Goal: Task Accomplishment & Management: Complete application form

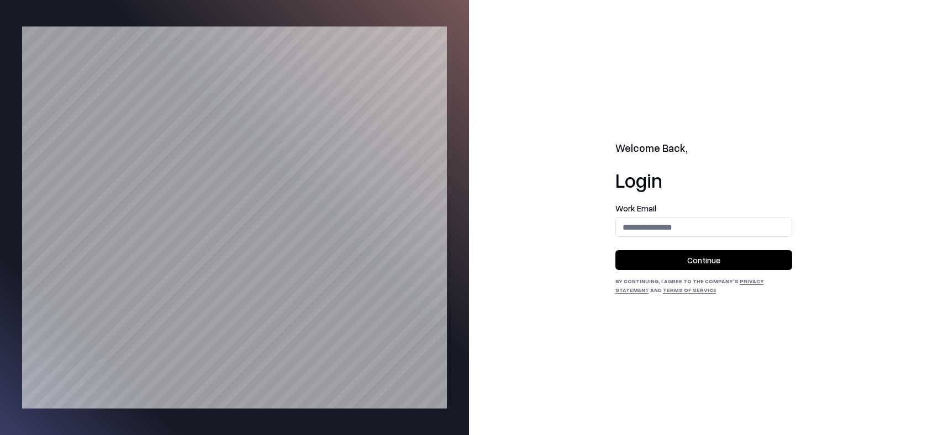
click at [667, 226] on input "email" at bounding box center [704, 227] width 176 height 20
type input "**********"
click at [682, 255] on button "Continue" at bounding box center [704, 260] width 177 height 20
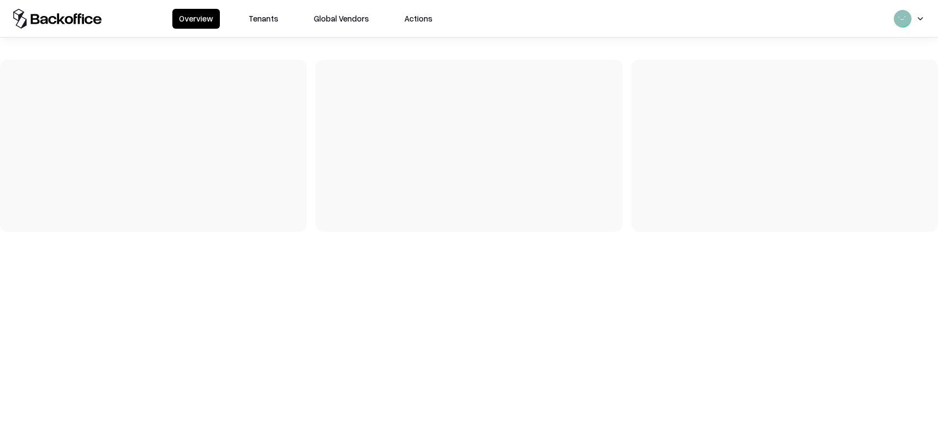
click at [261, 27] on button "Tenants" at bounding box center [263, 19] width 43 height 20
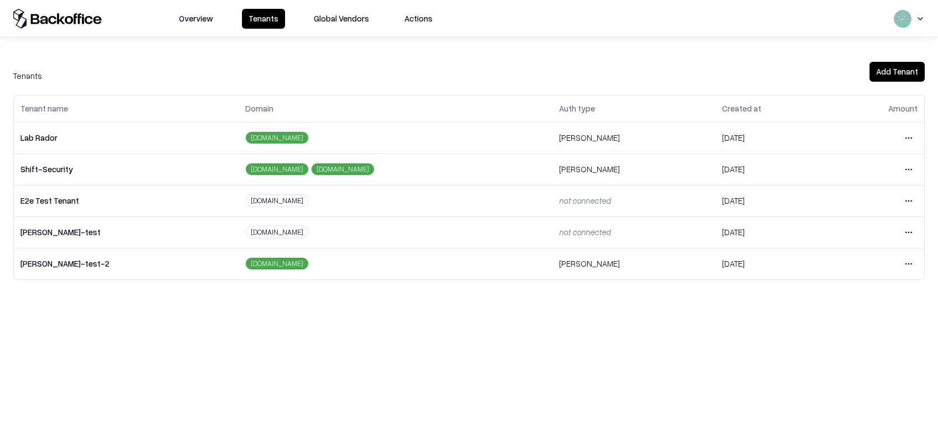
click at [907, 138] on html "Overview Tenants Global Vendors Actions Tenants Add Tenant Tenant name Domain A…" at bounding box center [469, 217] width 938 height 435
click at [836, 229] on div "Login to tenant" at bounding box center [862, 230] width 119 height 22
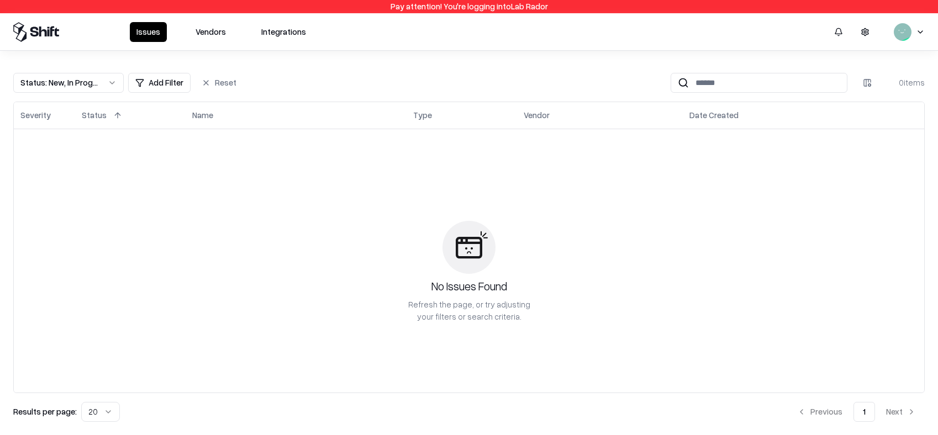
click at [227, 34] on button "Vendors" at bounding box center [211, 32] width 44 height 20
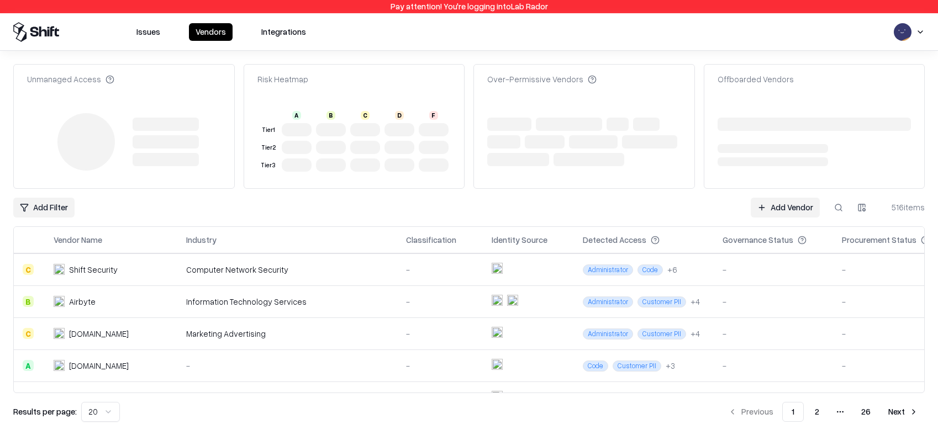
click at [793, 201] on link "Add Vendor" at bounding box center [785, 208] width 69 height 20
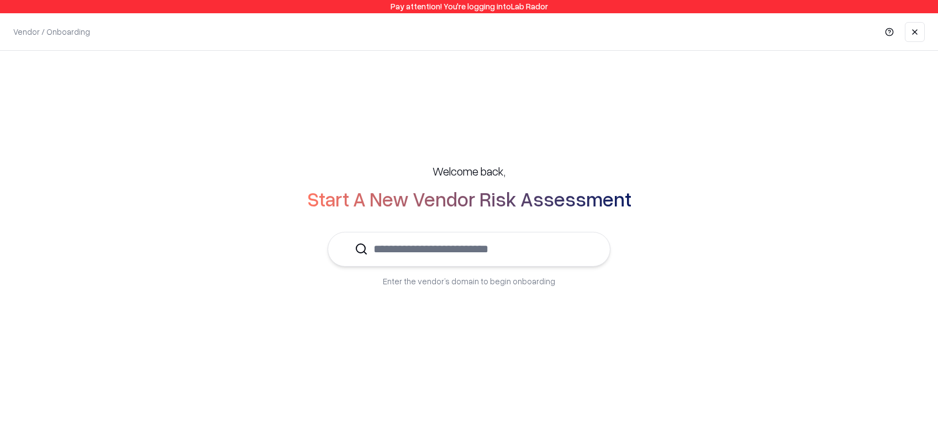
click at [486, 238] on input "text" at bounding box center [475, 250] width 215 height 34
click at [481, 254] on input "text" at bounding box center [475, 250] width 215 height 34
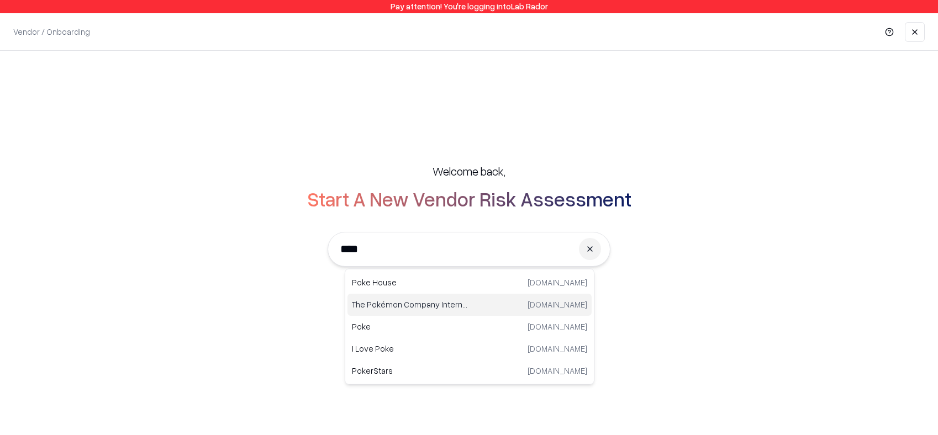
click at [386, 306] on p "The Pokémon Company International" at bounding box center [411, 305] width 118 height 12
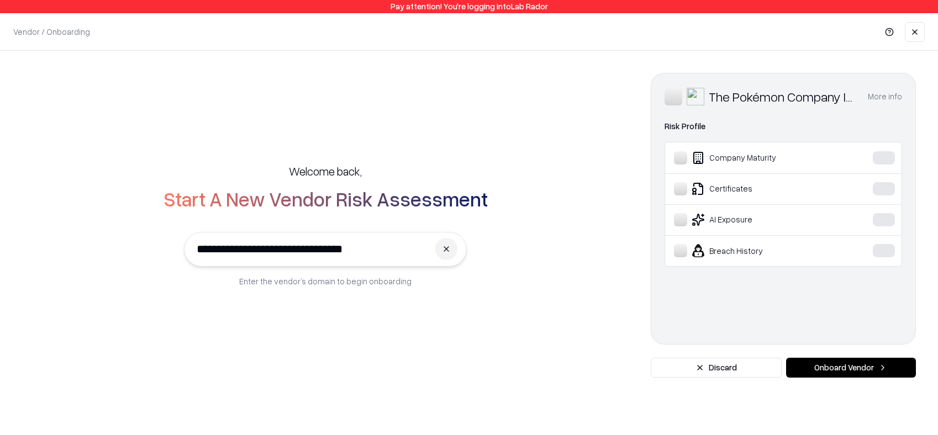
type input "**********"
click at [812, 373] on button "Onboard Vendor" at bounding box center [851, 368] width 130 height 20
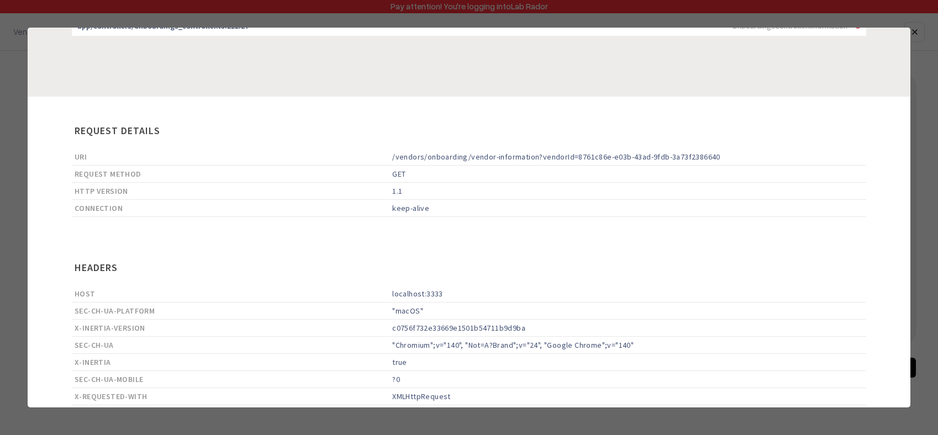
scroll to position [72, 0]
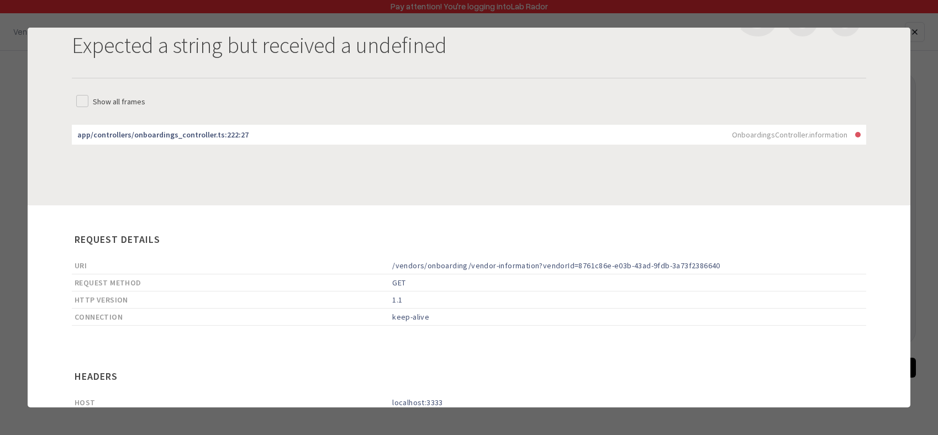
click at [180, 135] on div "app/controllers/onboardings_controller.ts:222:27" at bounding box center [162, 134] width 171 height 13
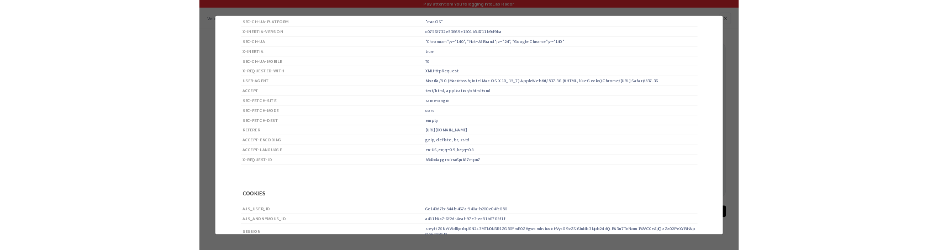
scroll to position [556, 0]
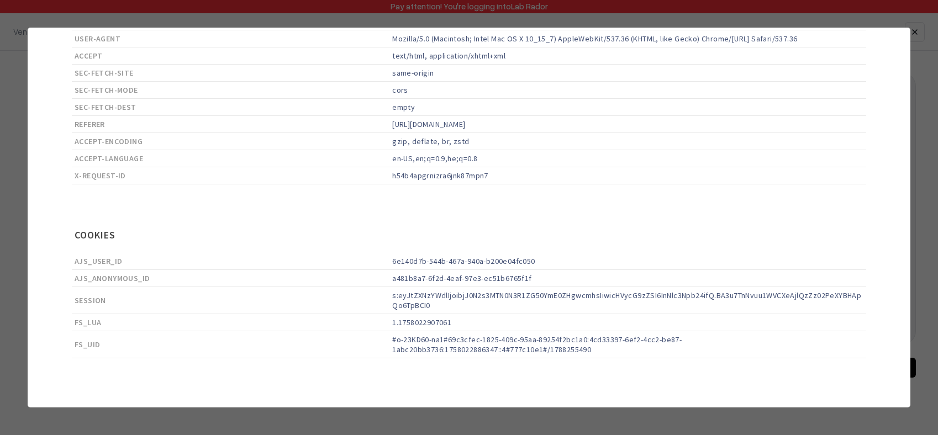
drag, startPoint x: 691, startPoint y: 461, endPoint x: 612, endPoint y: 340, distance: 144.8
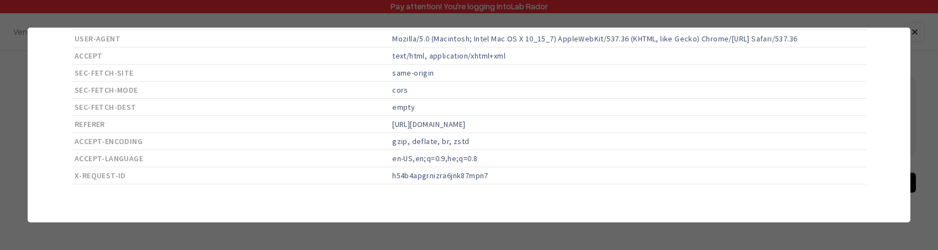
click at [748, 199] on section "Request Details URI /vendors/onboarding/vendor-information?vendorId=8761c86e-e0…" at bounding box center [469, 76] width 883 height 709
click at [747, 233] on div at bounding box center [469, 125] width 938 height 250
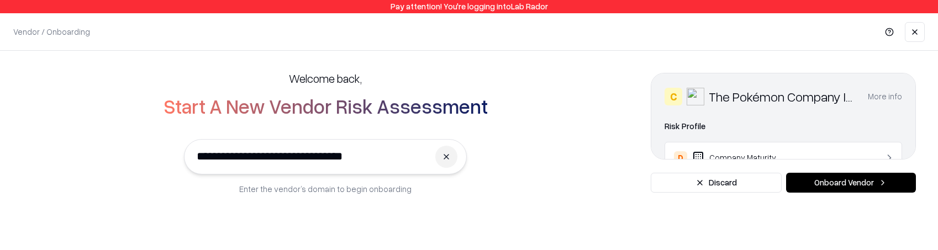
click at [838, 181] on button "Onboard Vendor" at bounding box center [851, 183] width 130 height 20
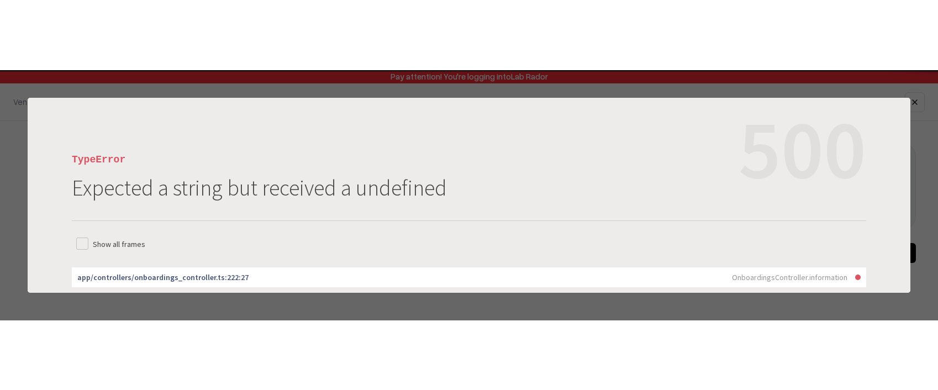
scroll to position [0, 0]
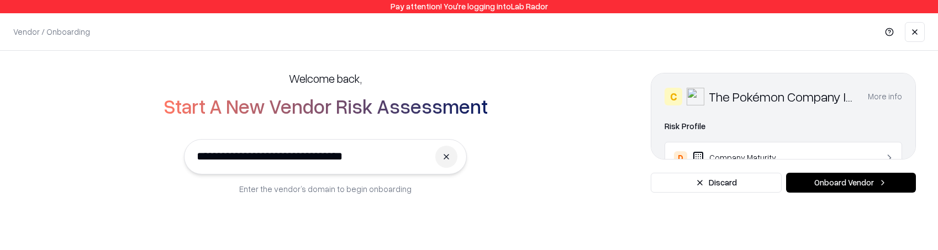
click at [857, 186] on button "Onboard Vendor" at bounding box center [851, 183] width 130 height 20
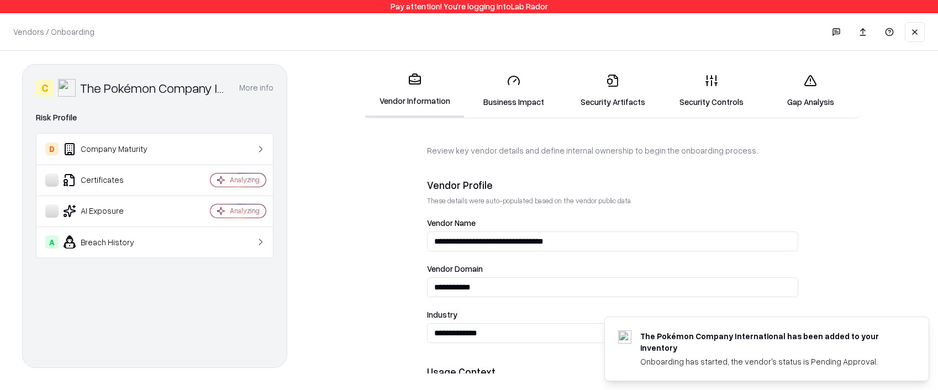
click at [507, 84] on icon at bounding box center [513, 80] width 13 height 13
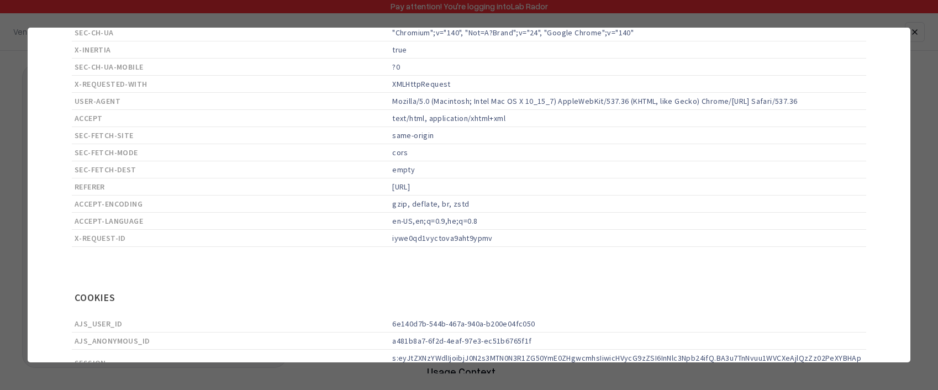
scroll to position [472, 0]
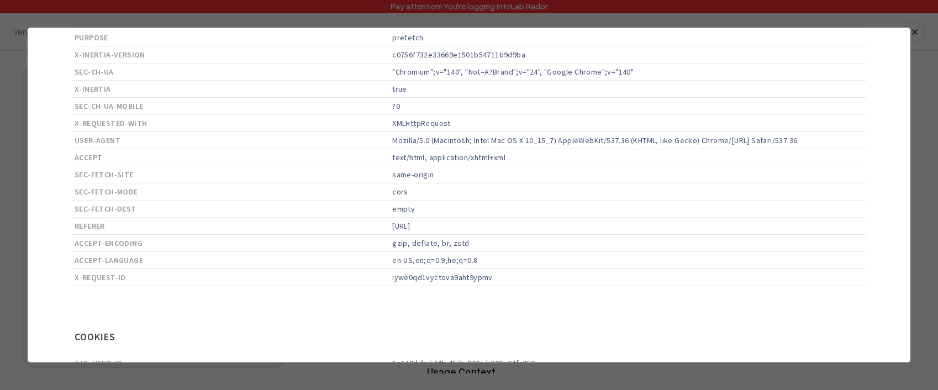
click at [602, 15] on div at bounding box center [469, 195] width 938 height 390
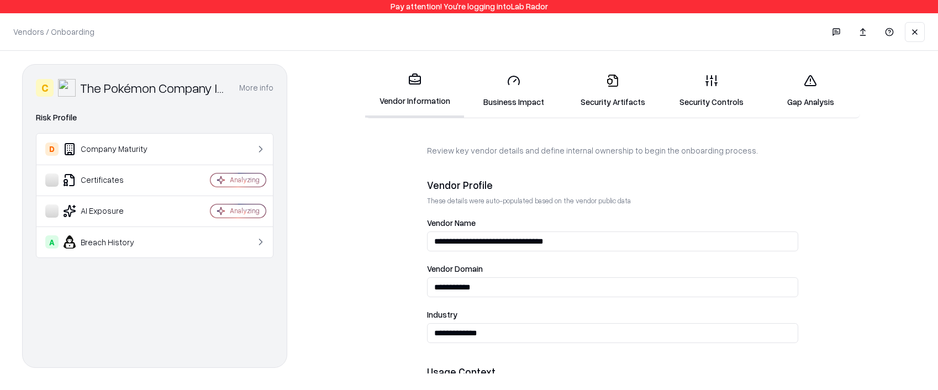
click at [520, 105] on link "Business Impact" at bounding box center [513, 90] width 99 height 51
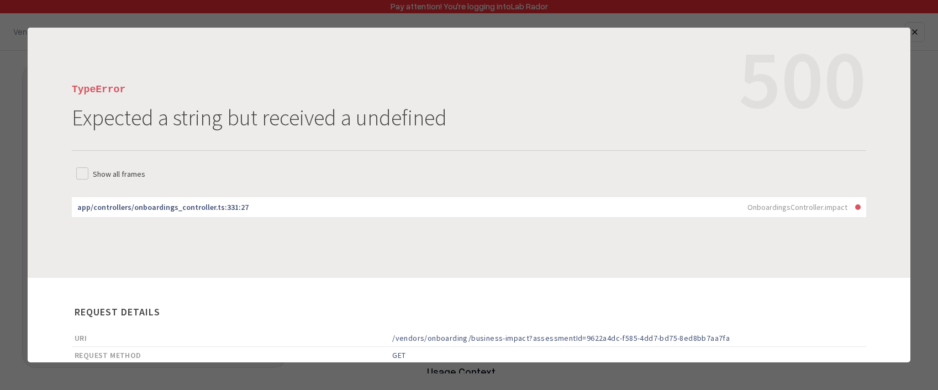
scroll to position [0, 0]
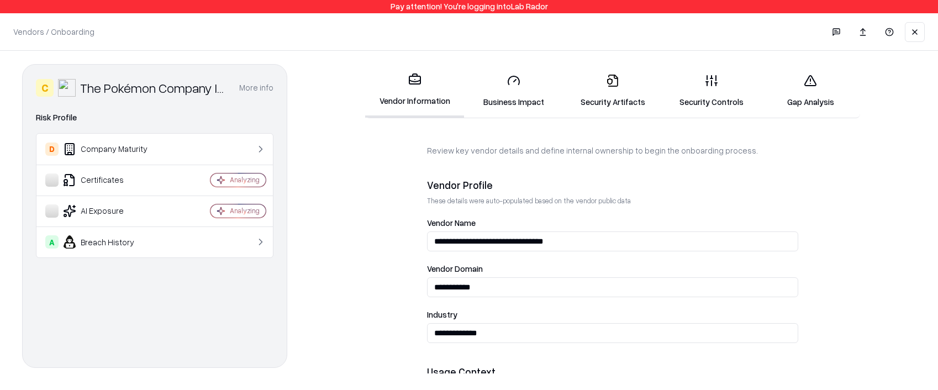
click at [493, 85] on link "Business Impact" at bounding box center [513, 90] width 99 height 51
click at [509, 97] on link "Business Impact" at bounding box center [513, 90] width 99 height 51
click at [497, 108] on link "Business Impact" at bounding box center [513, 90] width 99 height 51
click at [537, 98] on link "Business Impact" at bounding box center [513, 90] width 99 height 51
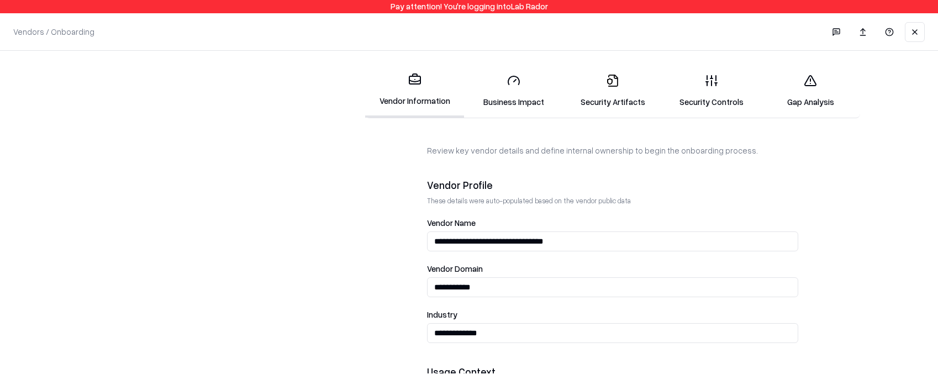
click at [517, 107] on link "Business Impact" at bounding box center [513, 90] width 99 height 51
click at [526, 92] on link "Business Impact" at bounding box center [513, 90] width 99 height 51
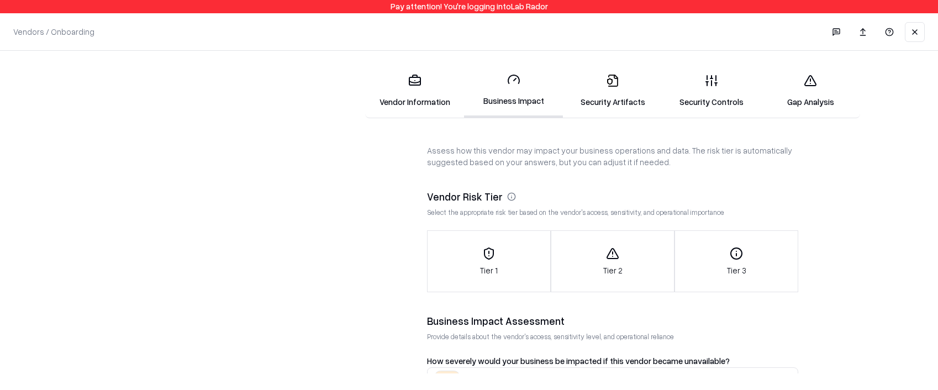
click at [611, 106] on link "Security Artifacts" at bounding box center [612, 90] width 99 height 51
click at [623, 93] on link "Security Artifacts" at bounding box center [612, 90] width 99 height 51
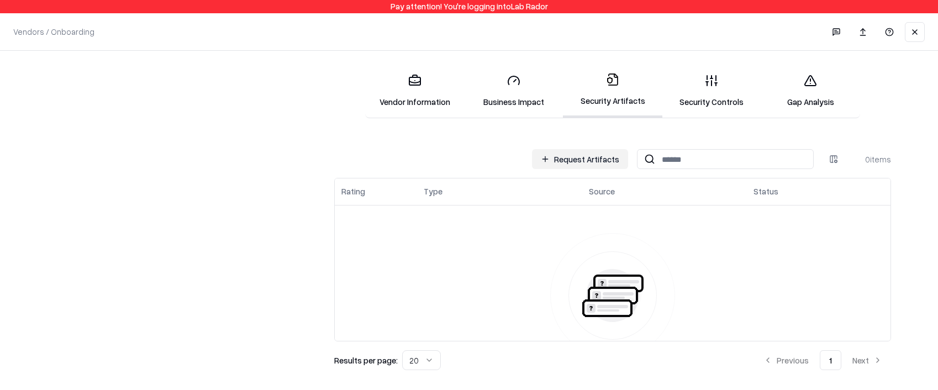
click at [721, 102] on link "Security Controls" at bounding box center [711, 90] width 99 height 51
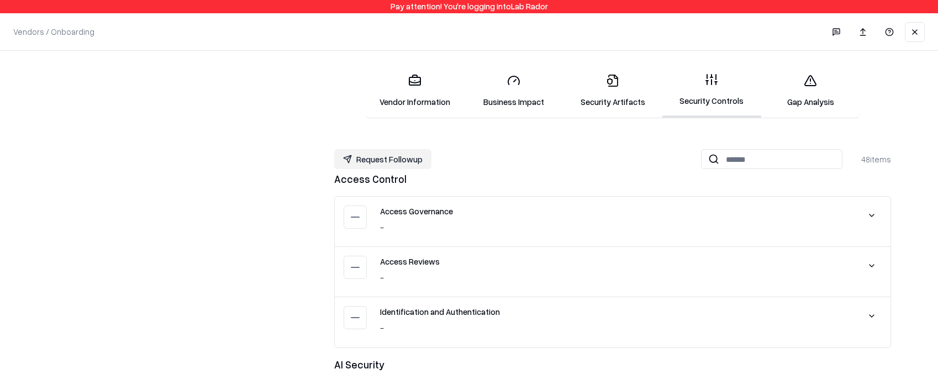
click at [778, 88] on link "Gap Analysis" at bounding box center [810, 90] width 99 height 51
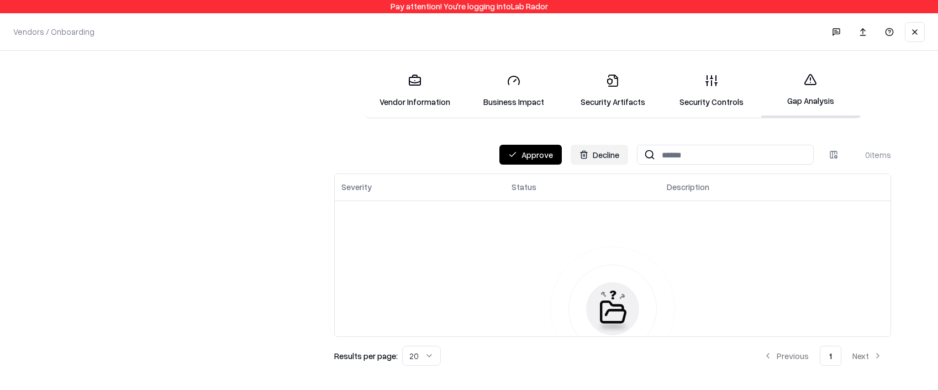
click at [433, 81] on link "Vendor Information" at bounding box center [414, 90] width 99 height 51
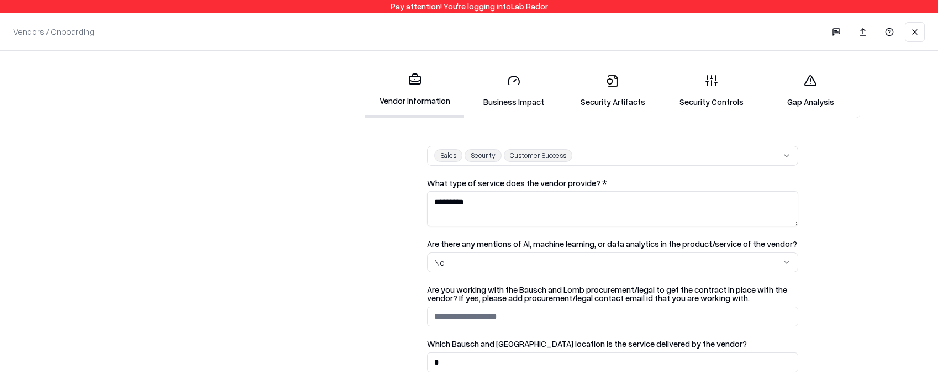
scroll to position [292, 0]
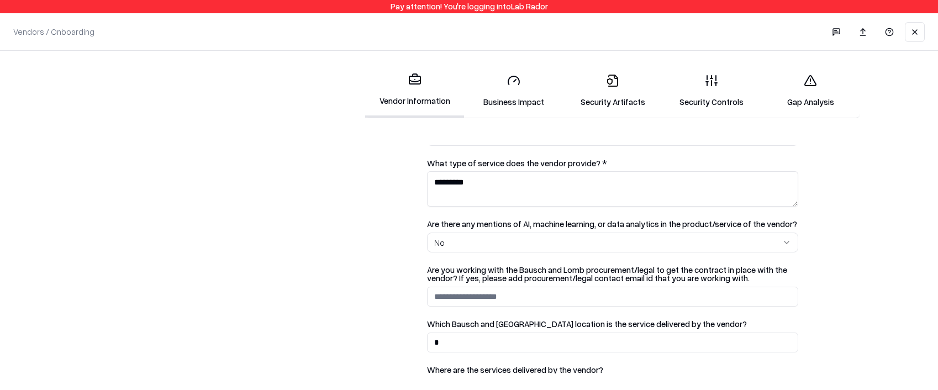
click at [502, 176] on textarea "*********" at bounding box center [612, 188] width 371 height 35
click at [502, 178] on textarea "*********" at bounding box center [612, 188] width 371 height 35
click at [253, 244] on div at bounding box center [154, 216] width 265 height 304
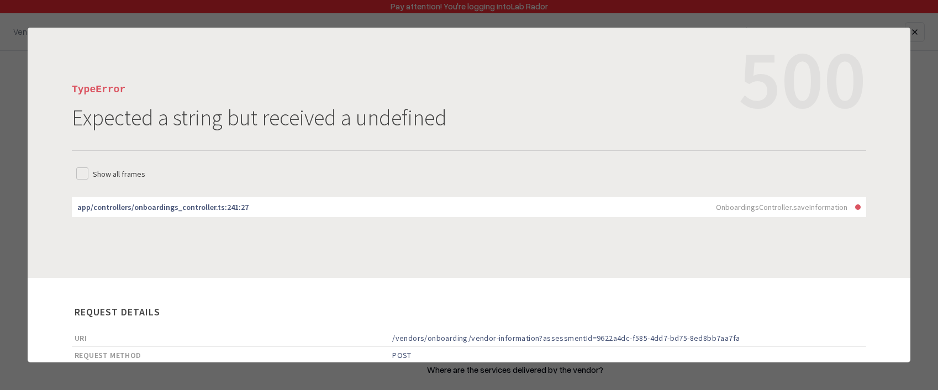
scroll to position [0, 0]
click at [666, 18] on div at bounding box center [469, 195] width 938 height 390
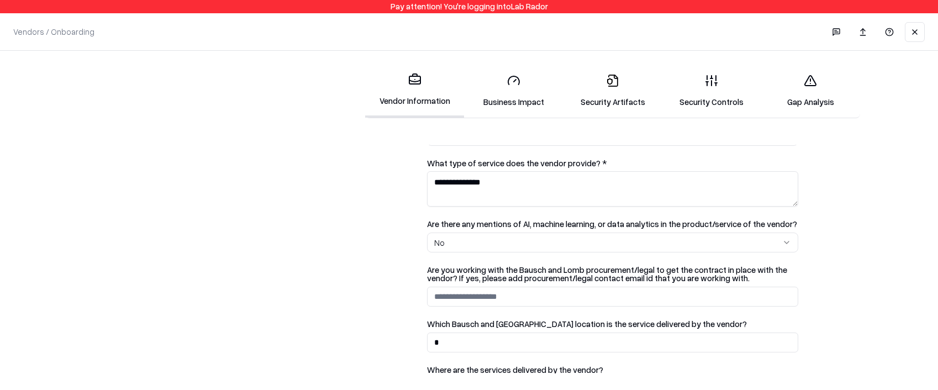
click at [569, 185] on textarea "**********" at bounding box center [612, 188] width 371 height 35
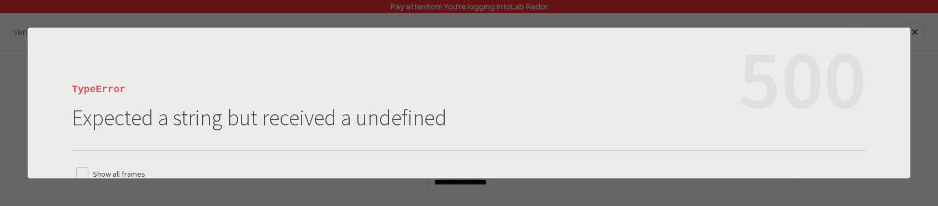
click at [20, 99] on div at bounding box center [469, 103] width 938 height 206
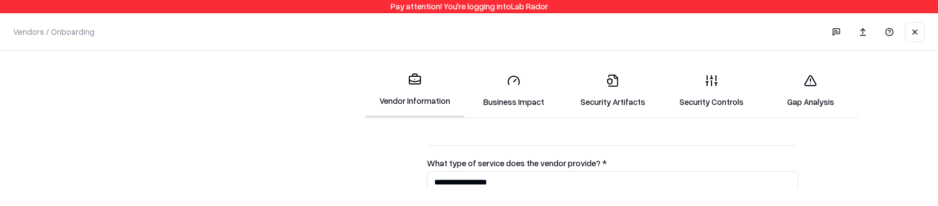
click at [507, 181] on textarea "**********" at bounding box center [612, 188] width 371 height 35
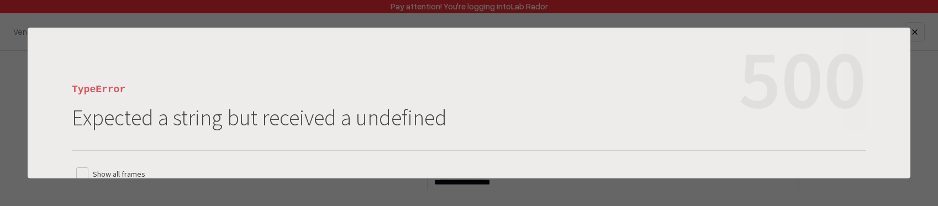
click at [150, 185] on div at bounding box center [469, 103] width 938 height 206
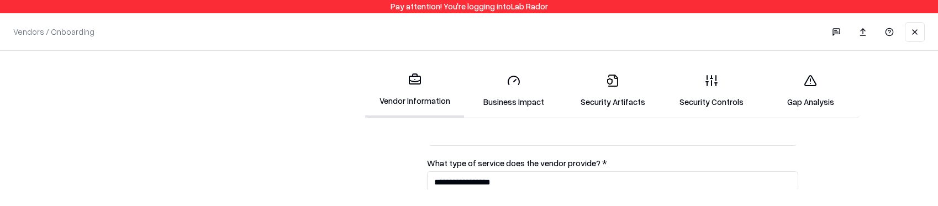
click at [528, 180] on textarea "**********" at bounding box center [612, 188] width 371 height 35
type textarea "**********"
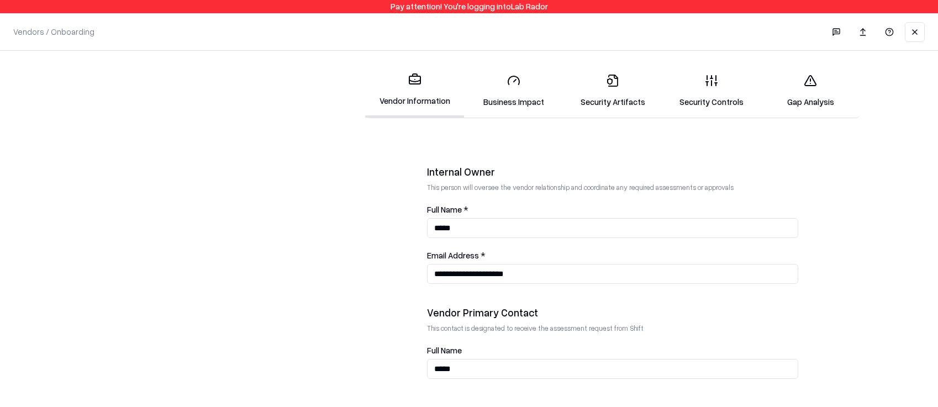
scroll to position [625, 0]
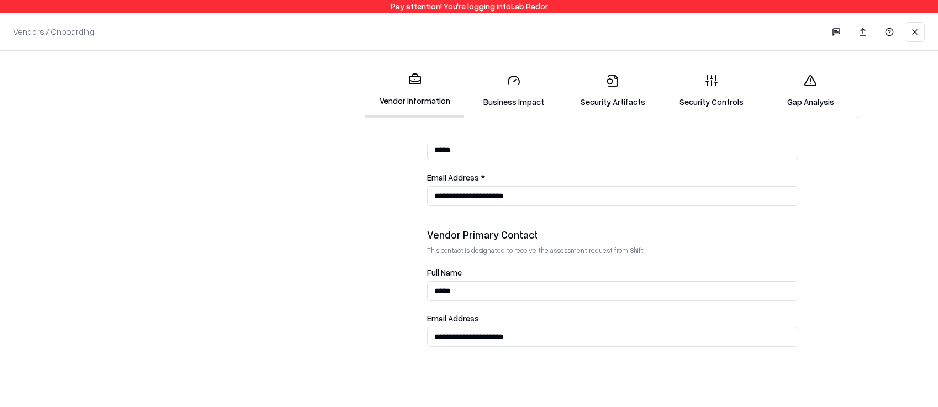
click at [539, 90] on link "Business Impact" at bounding box center [513, 90] width 99 height 51
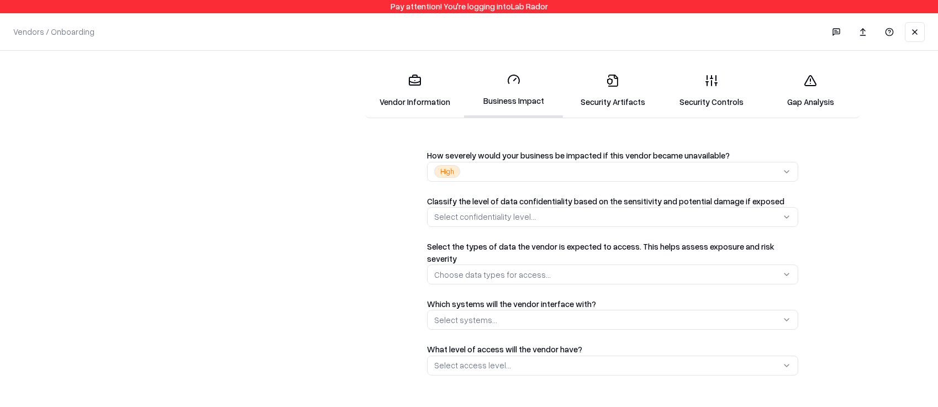
scroll to position [305, 0]
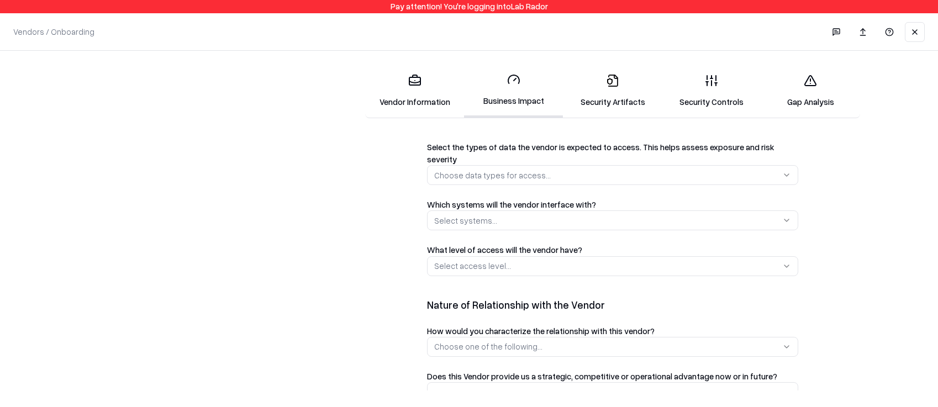
click at [520, 256] on button "Select access level..." at bounding box center [612, 266] width 371 height 20
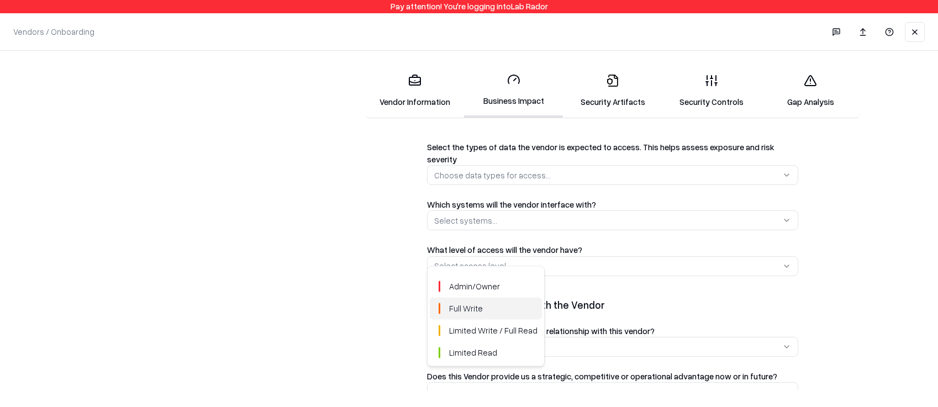
click at [493, 310] on div "Full Write" at bounding box center [486, 309] width 112 height 22
click at [502, 339] on div "Limited Write / Full Read" at bounding box center [486, 331] width 112 height 22
click at [832, 308] on html "Pay attention! You're logging into Lab Rador Vendors / Onboarding Changes Saved…" at bounding box center [469, 203] width 938 height 407
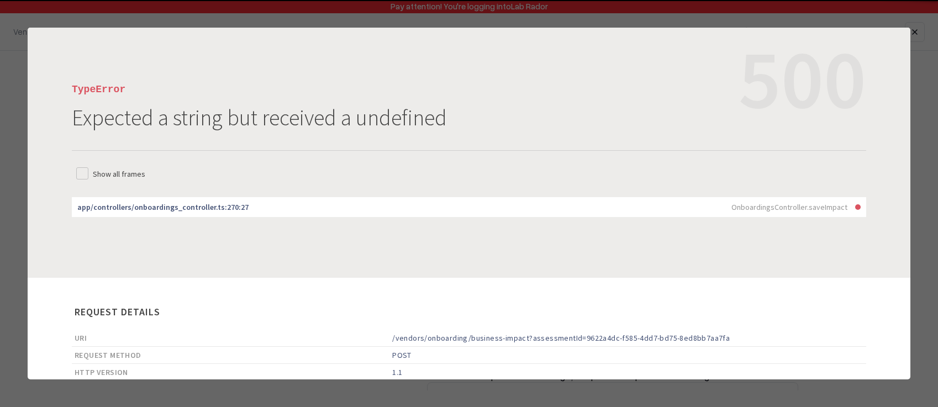
scroll to position [0, 0]
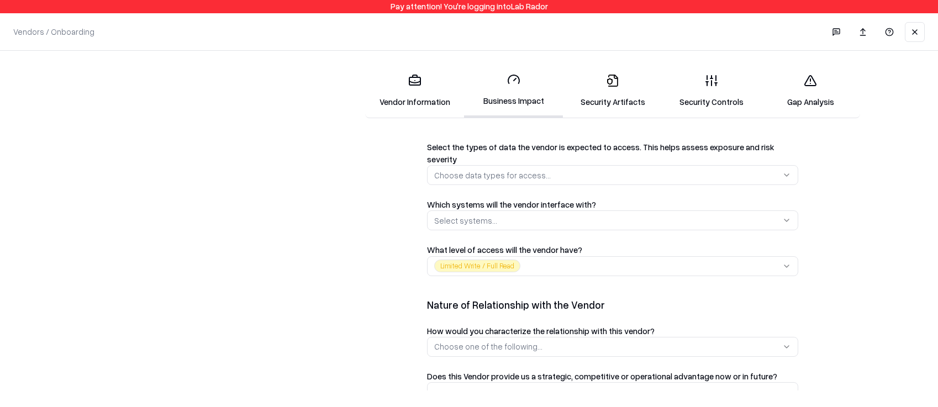
click at [584, 257] on button "Limited Write / Full Read" at bounding box center [612, 266] width 371 height 20
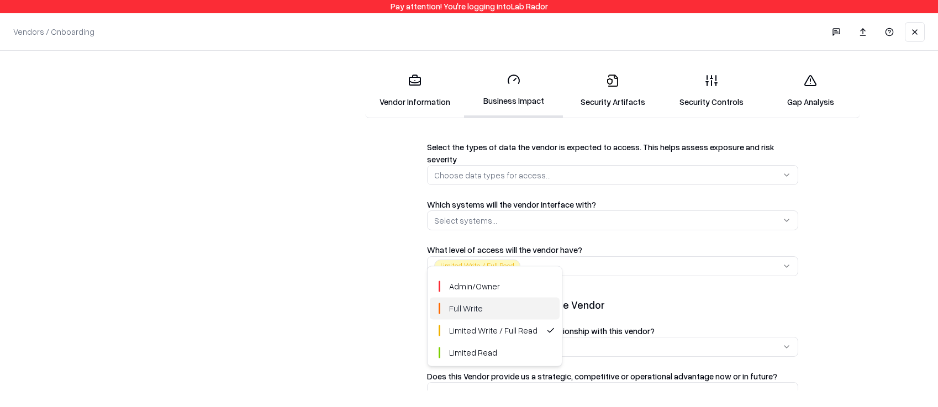
click at [528, 301] on div "Full Write" at bounding box center [495, 309] width 130 height 22
click at [273, 250] on html "Pay attention! You're logging into Lab Rador Vendors / Onboarding Changes Saved…" at bounding box center [469, 203] width 938 height 407
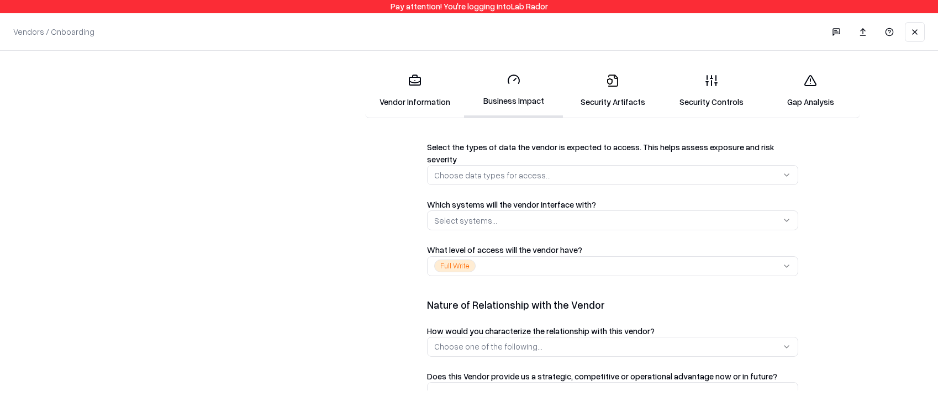
click at [827, 102] on link "Gap Analysis" at bounding box center [810, 90] width 99 height 51
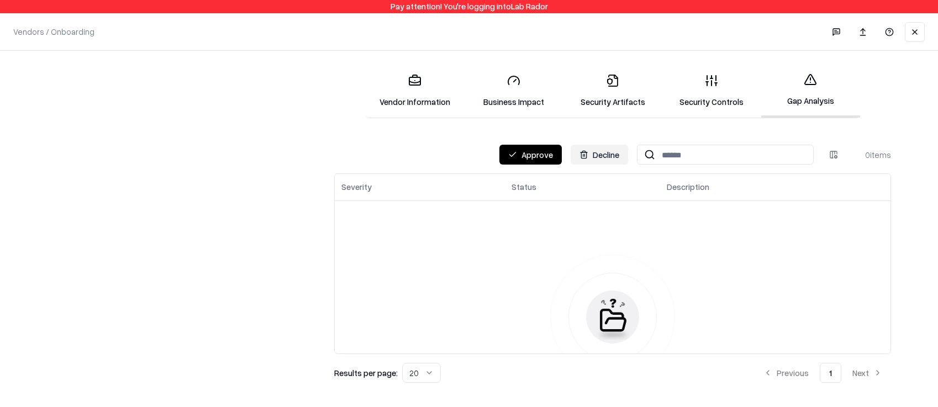
click at [508, 149] on button "Approve" at bounding box center [530, 155] width 62 height 20
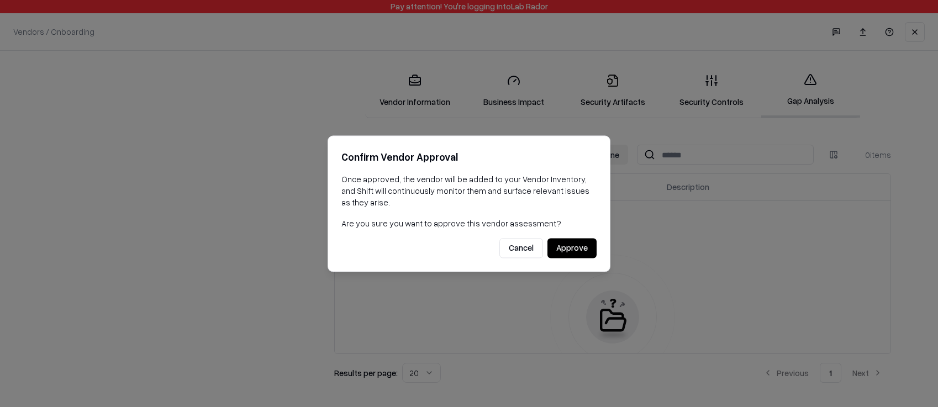
click at [506, 241] on button "Cancel" at bounding box center [521, 248] width 44 height 20
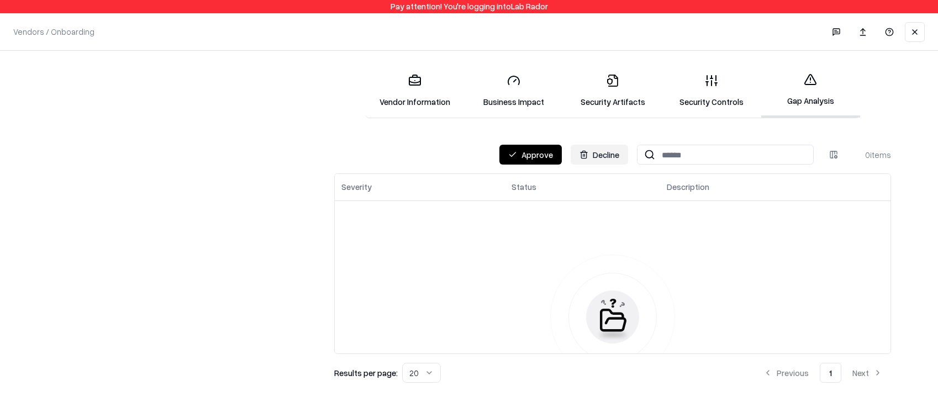
click at [584, 155] on button "Decline" at bounding box center [599, 155] width 57 height 20
click at [529, 157] on button "Approve" at bounding box center [530, 155] width 62 height 20
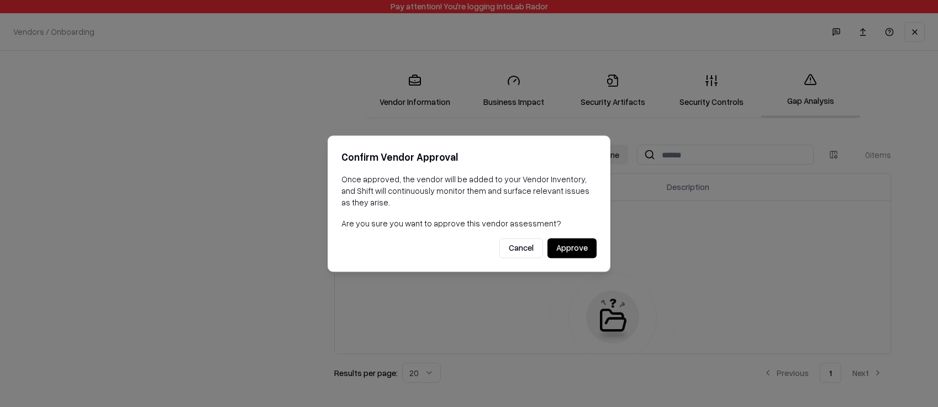
click at [509, 254] on button "Cancel" at bounding box center [521, 248] width 44 height 20
